Goal: Find contact information: Find contact information

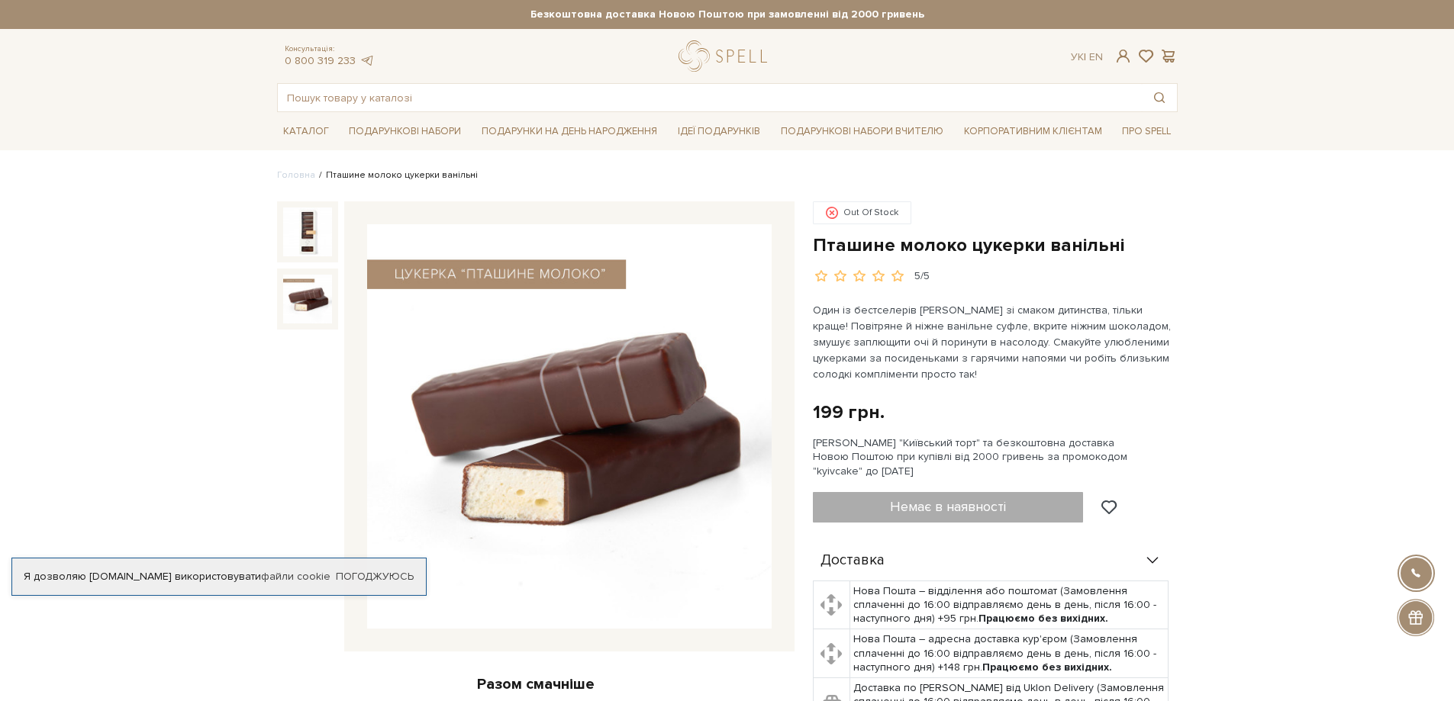
click at [301, 289] on img at bounding box center [307, 299] width 49 height 49
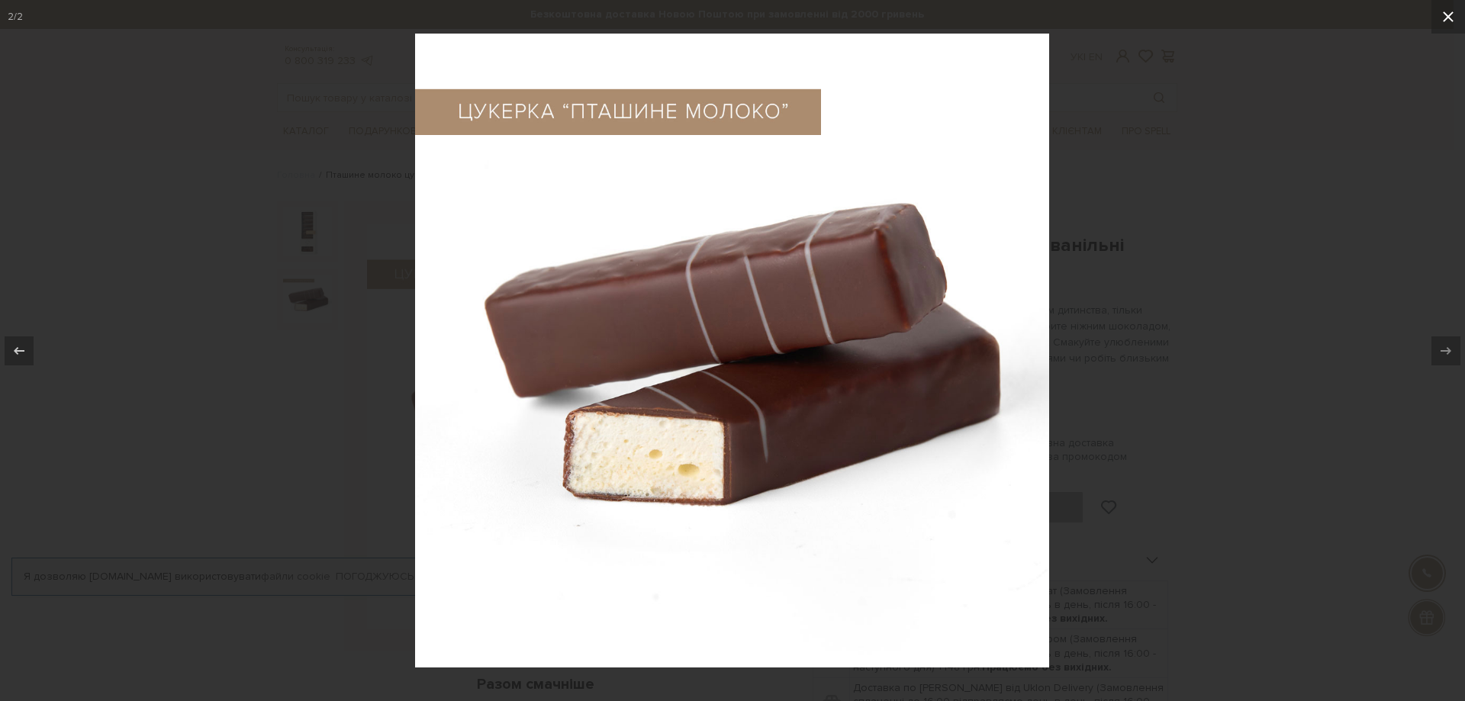
click at [1453, 15] on button at bounding box center [1449, 17] width 34 height 34
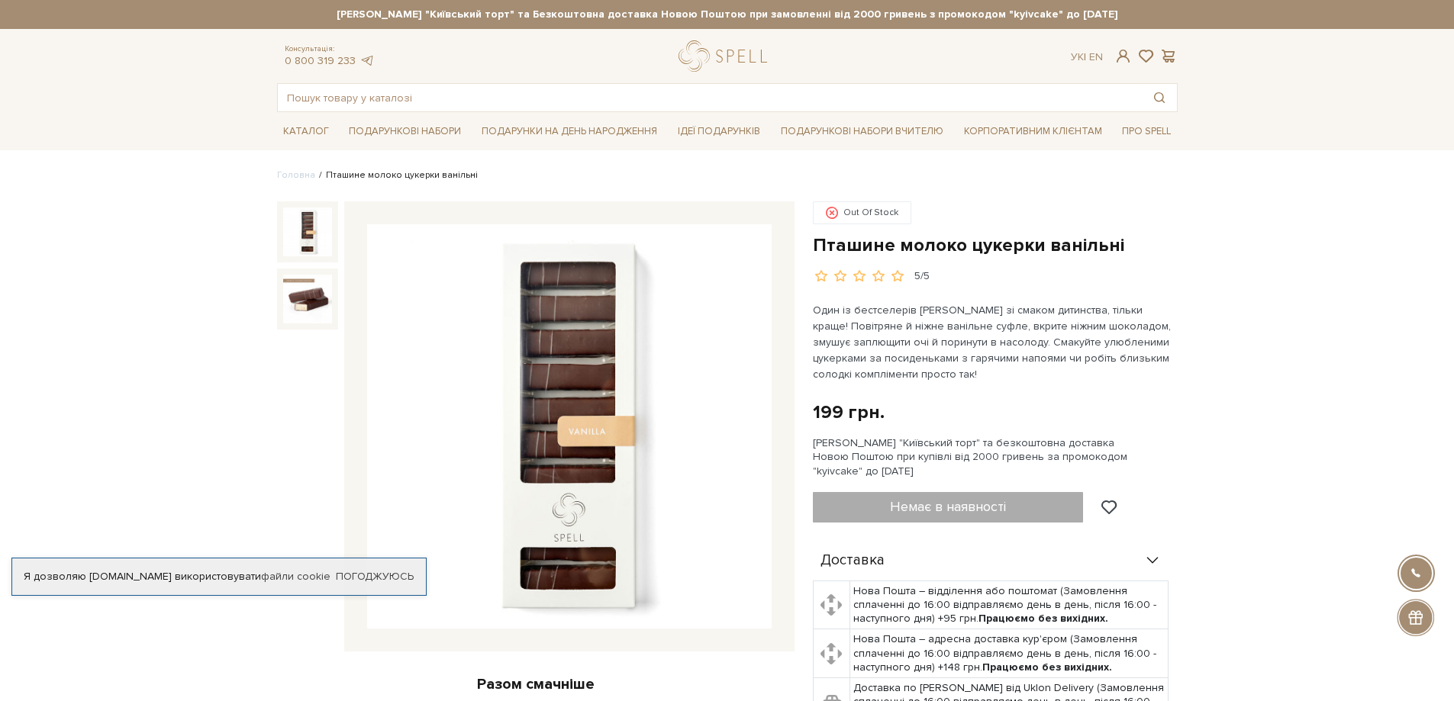
click at [301, 227] on img at bounding box center [307, 232] width 49 height 49
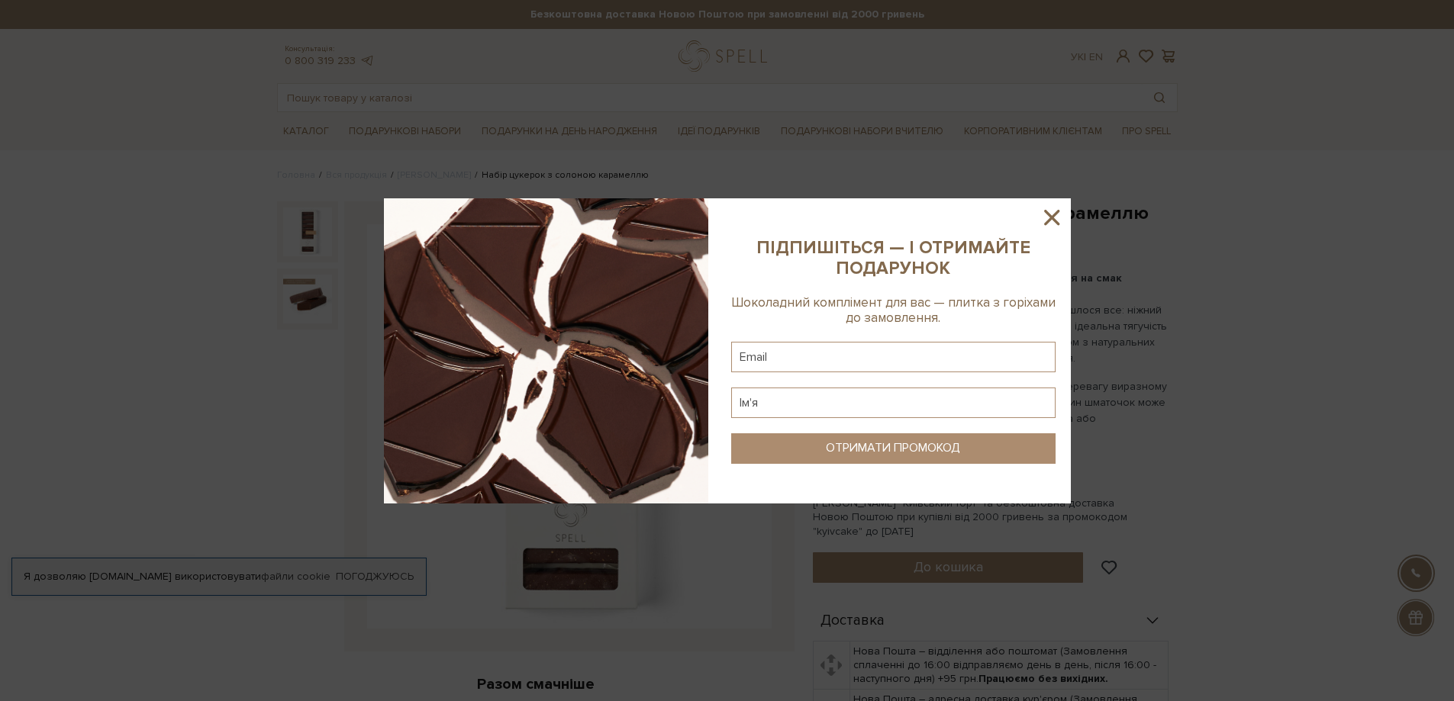
click at [1051, 221] on icon at bounding box center [1052, 218] width 26 height 26
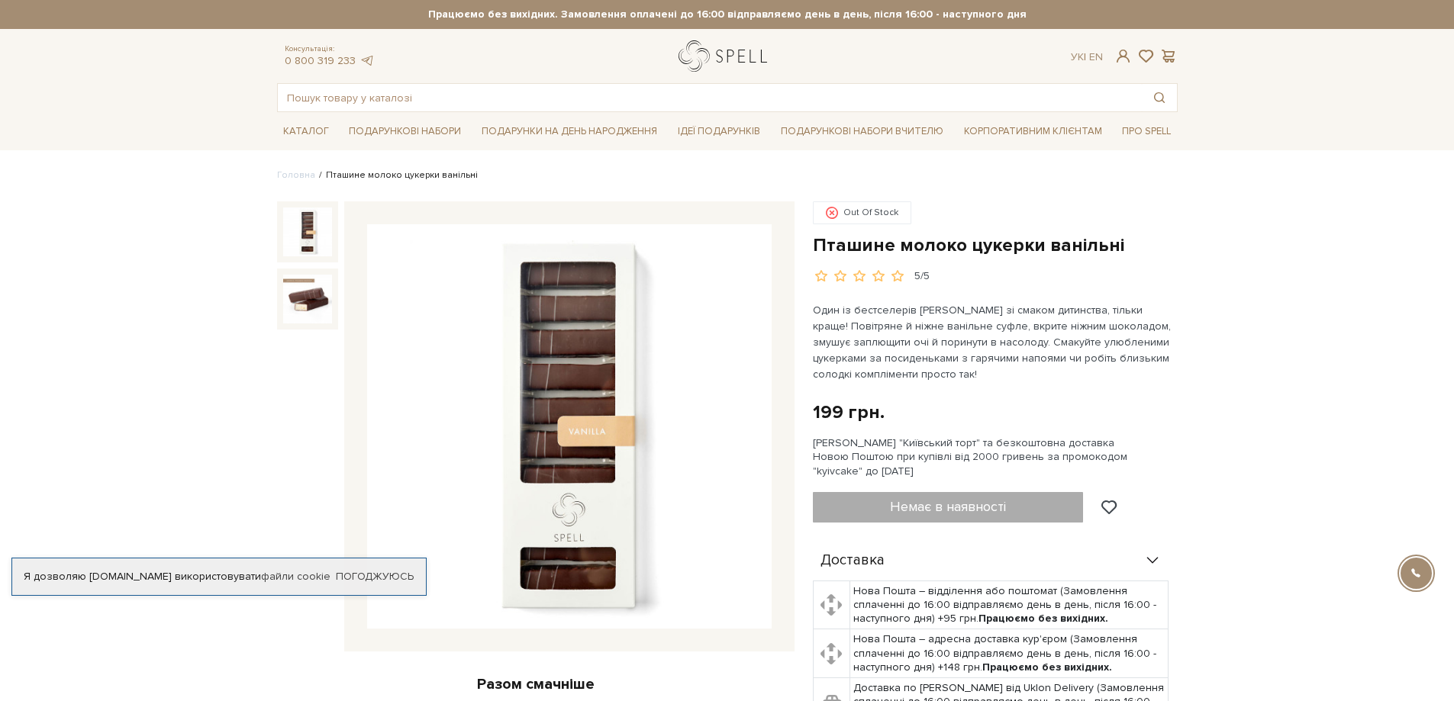
click at [701, 53] on link "logo" at bounding box center [725, 55] width 95 height 31
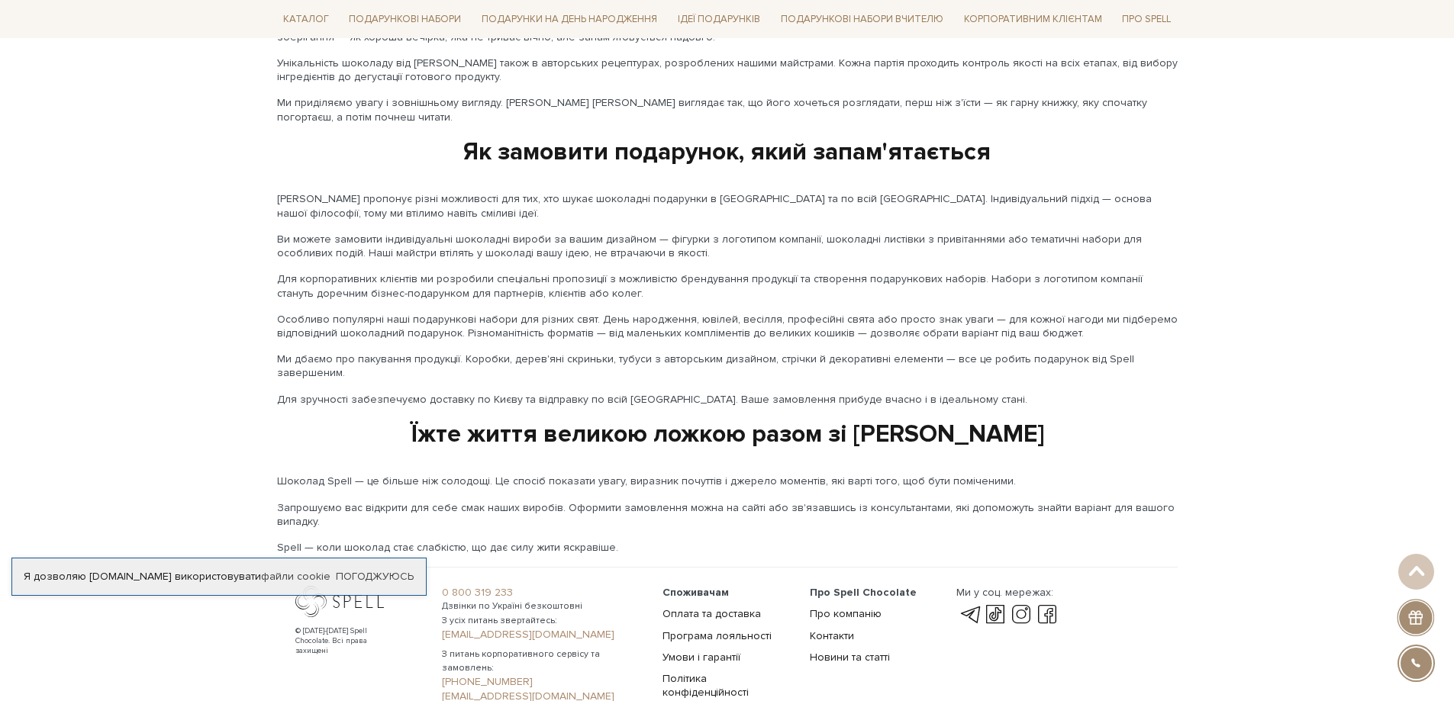
scroll to position [2421, 0]
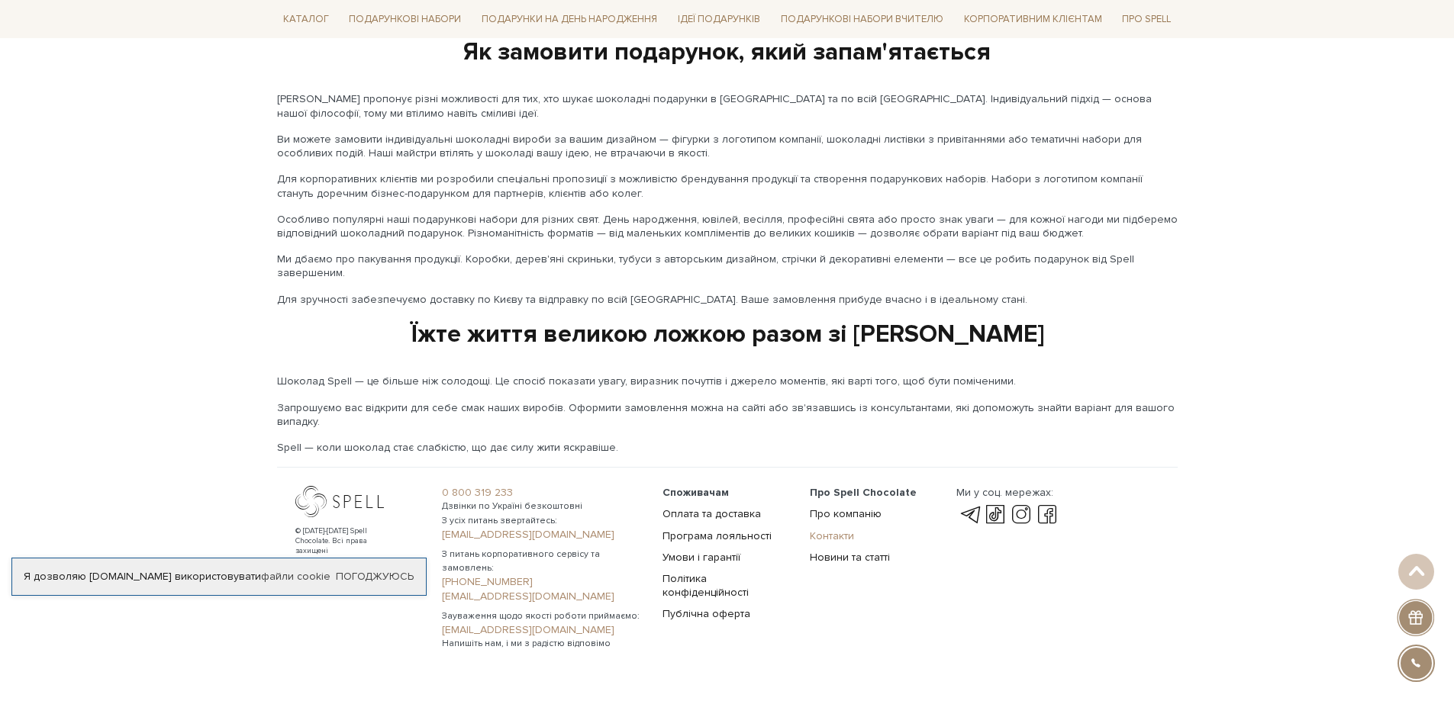
click at [840, 530] on link "Контакти" at bounding box center [832, 536] width 44 height 13
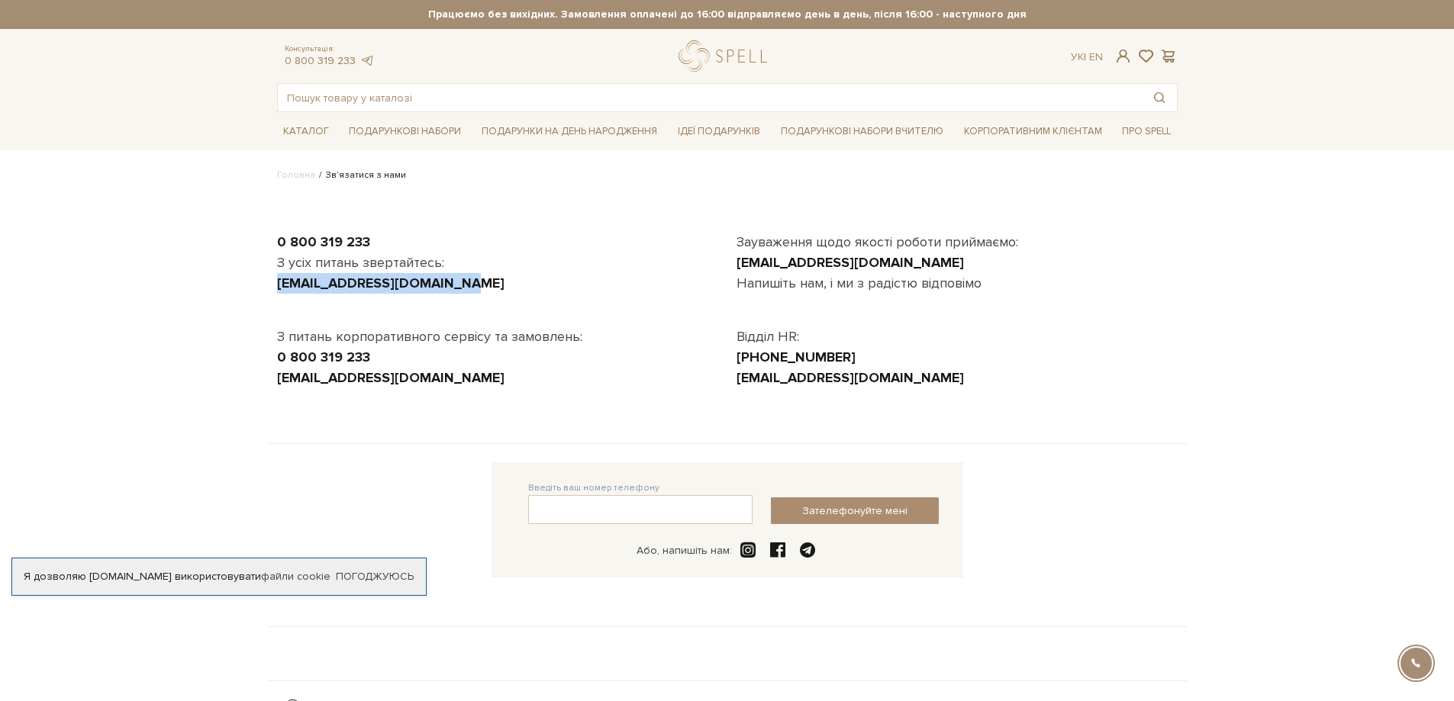
drag, startPoint x: 444, startPoint y: 285, endPoint x: 256, endPoint y: 282, distance: 187.7
click at [256, 282] on body "Подарункові набори SALE Корпоративним клієнтам Доставка і оплата Консультація: …" at bounding box center [727, 440] width 1454 height 880
copy link "[EMAIL_ADDRESS][DOMAIN_NAME]"
